Goal: Use online tool/utility: Utilize a website feature to perform a specific function

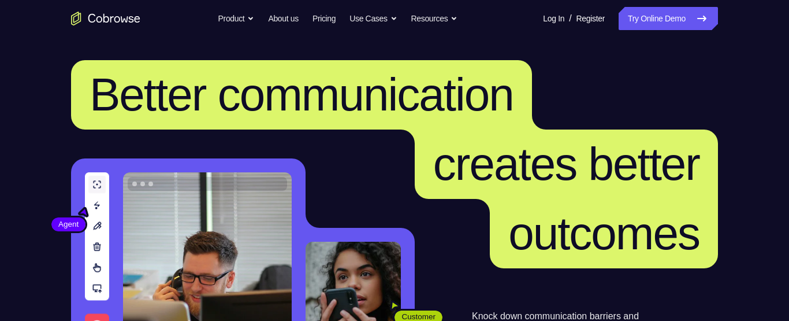
scroll to position [243, 0]
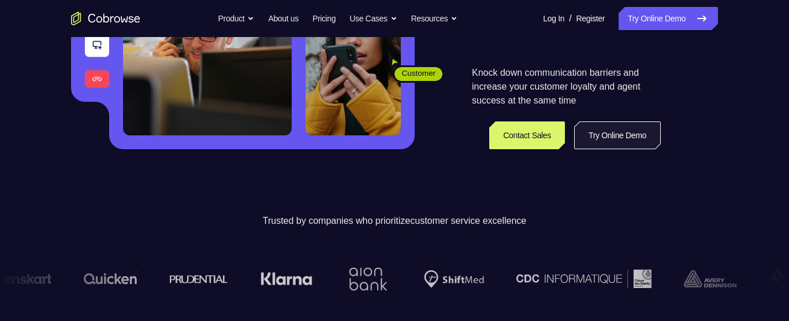
click at [596, 146] on link "Try Online Demo" at bounding box center [617, 135] width 87 height 28
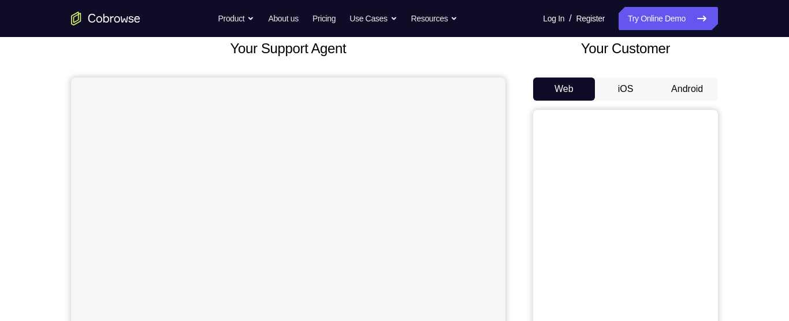
click at [689, 87] on button "Android" at bounding box center [687, 88] width 62 height 23
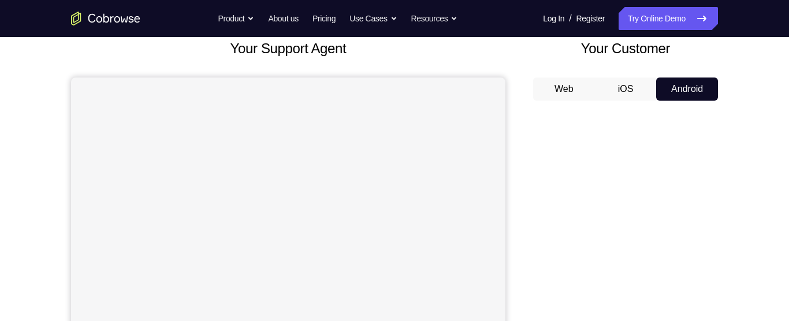
click at [689, 87] on button "Android" at bounding box center [687, 88] width 62 height 23
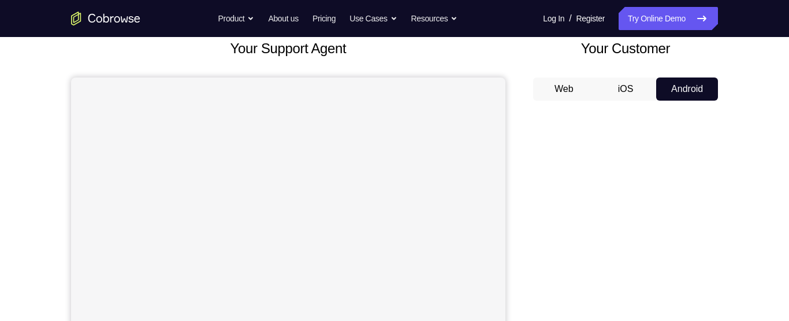
click at [689, 87] on button "Android" at bounding box center [687, 88] width 62 height 23
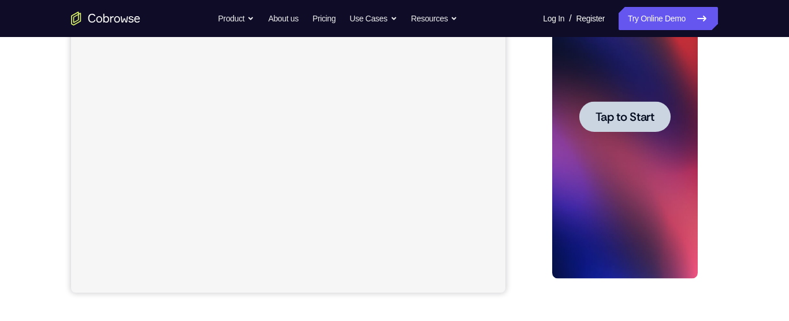
scroll to position [0, 0]
click at [616, 127] on div at bounding box center [624, 116] width 91 height 31
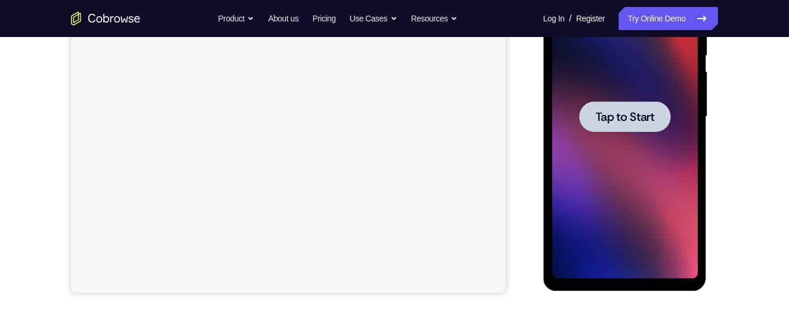
click at [603, 106] on div at bounding box center [624, 116] width 91 height 31
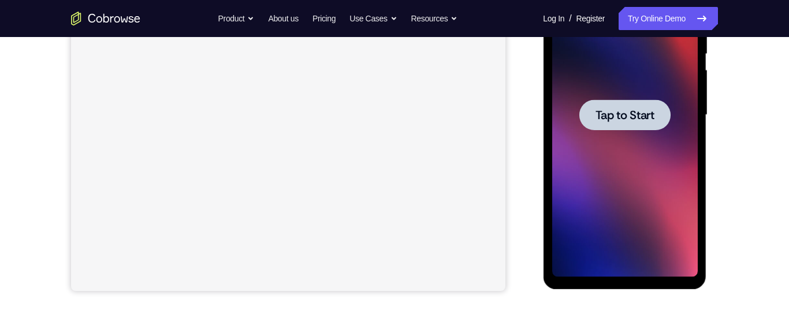
click at [623, 119] on span "Tap to Start" at bounding box center [624, 115] width 59 height 12
click at [609, 113] on span "Tap to Start" at bounding box center [624, 115] width 59 height 12
click at [598, 109] on span "Tap to Start" at bounding box center [624, 115] width 59 height 12
click at [630, 121] on span "Tap to Start" at bounding box center [624, 115] width 59 height 12
click at [627, 121] on span "Tap to Start" at bounding box center [624, 115] width 59 height 12
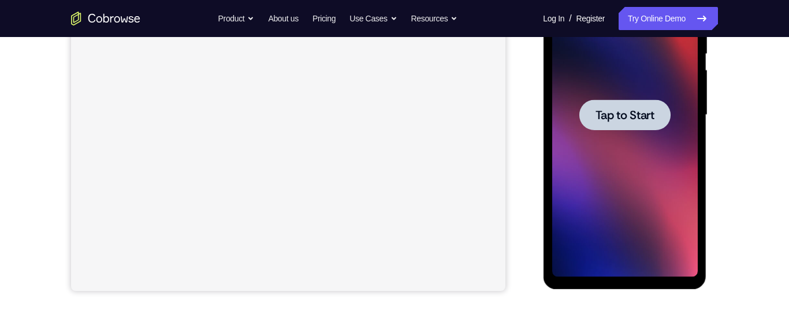
click at [607, 117] on span "Tap to Start" at bounding box center [624, 115] width 59 height 12
click at [600, 115] on span "Tap to Start" at bounding box center [624, 115] width 59 height 12
click at [597, 119] on span "Tap to Start" at bounding box center [624, 115] width 59 height 12
click at [599, 109] on span "Tap to Start" at bounding box center [624, 115] width 59 height 12
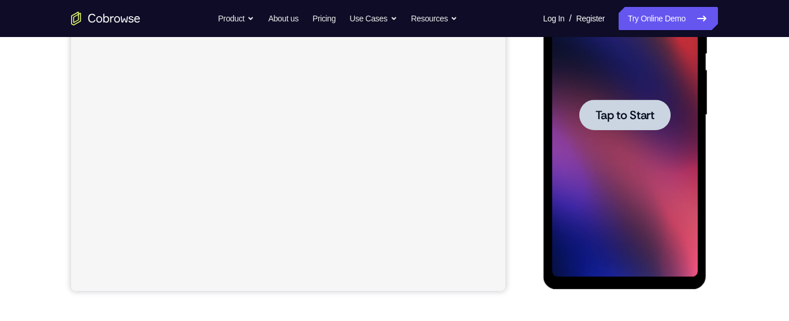
click at [613, 114] on span "Tap to Start" at bounding box center [624, 115] width 59 height 12
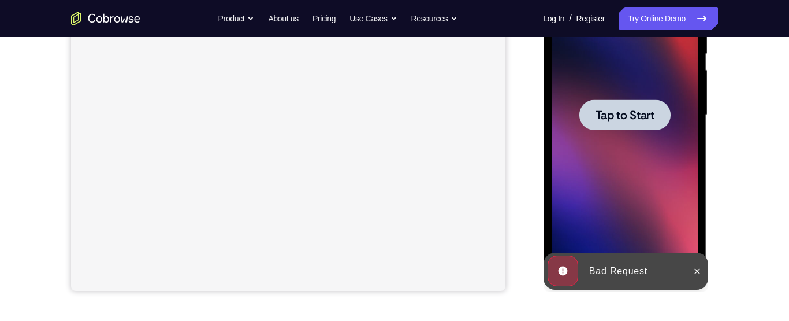
scroll to position [167, 0]
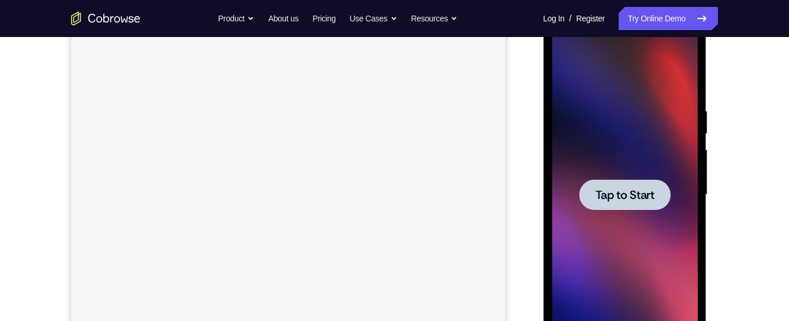
click at [610, 198] on span "Tap to Start" at bounding box center [624, 195] width 59 height 12
click at [604, 195] on div at bounding box center [625, 195] width 146 height 324
click at [612, 203] on div at bounding box center [624, 194] width 91 height 31
click at [604, 195] on span "Tap to Start" at bounding box center [624, 195] width 59 height 12
click at [593, 187] on div at bounding box center [624, 194] width 91 height 31
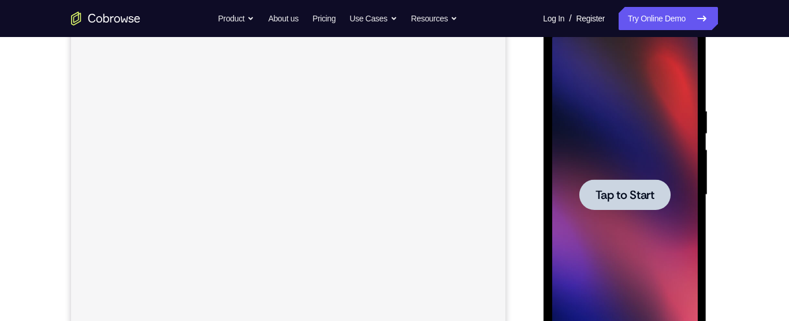
click at [603, 189] on span "Tap to Start" at bounding box center [624, 195] width 59 height 12
click at [648, 209] on div at bounding box center [624, 194] width 91 height 31
click at [608, 205] on div at bounding box center [624, 194] width 91 height 31
click at [610, 206] on div at bounding box center [624, 194] width 91 height 31
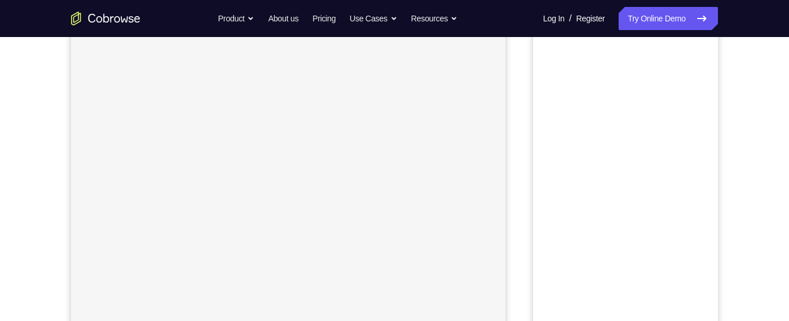
scroll to position [22, 0]
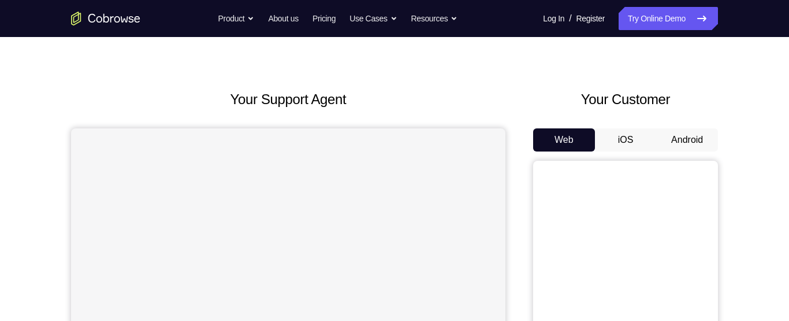
click at [698, 140] on button "Android" at bounding box center [687, 139] width 62 height 23
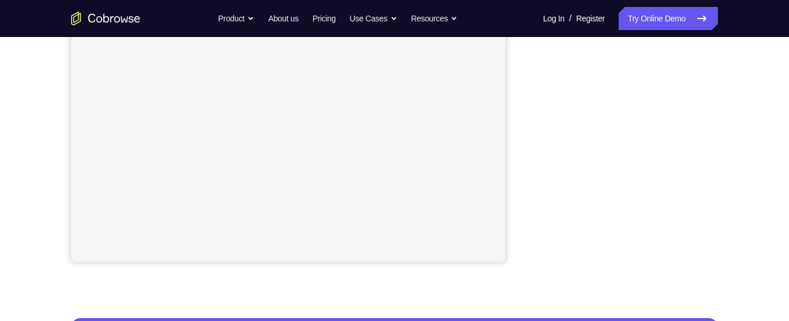
scroll to position [0, 0]
